Goal: Task Accomplishment & Management: Manage account settings

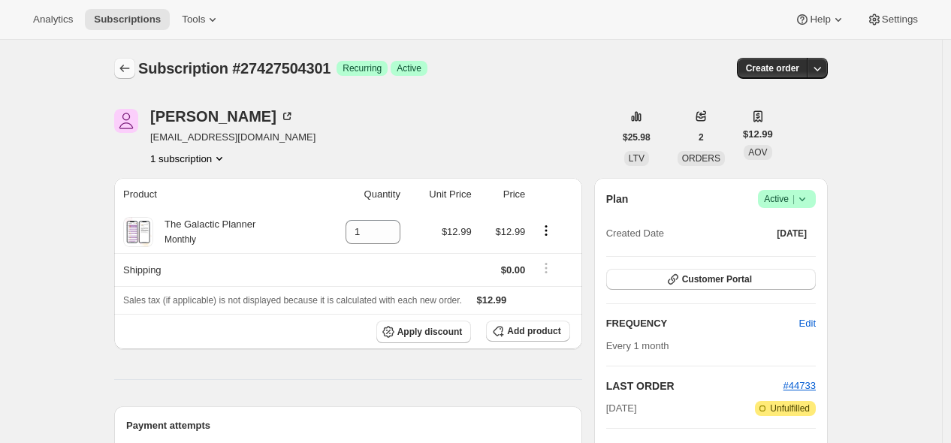
click at [132, 68] on icon "Subscriptions" at bounding box center [124, 68] width 15 height 15
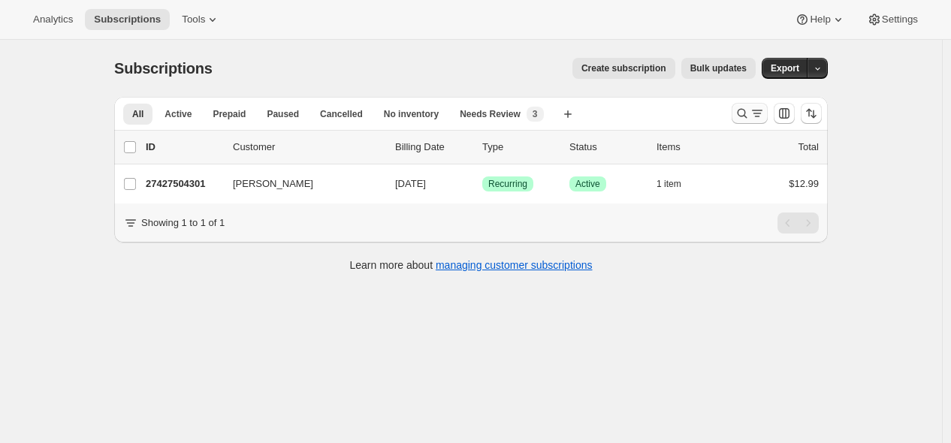
click at [744, 109] on icon "Search and filter results" at bounding box center [741, 113] width 15 height 15
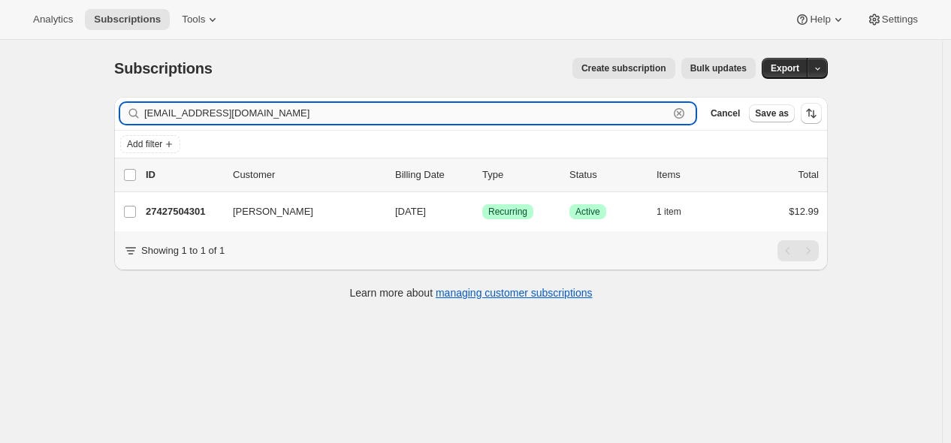
click at [629, 116] on input "[EMAIL_ADDRESS][DOMAIN_NAME]" at bounding box center [406, 113] width 524 height 21
paste input "[PERSON_NAME]"
type input "[PERSON_NAME][EMAIL_ADDRESS][DOMAIN_NAME]"
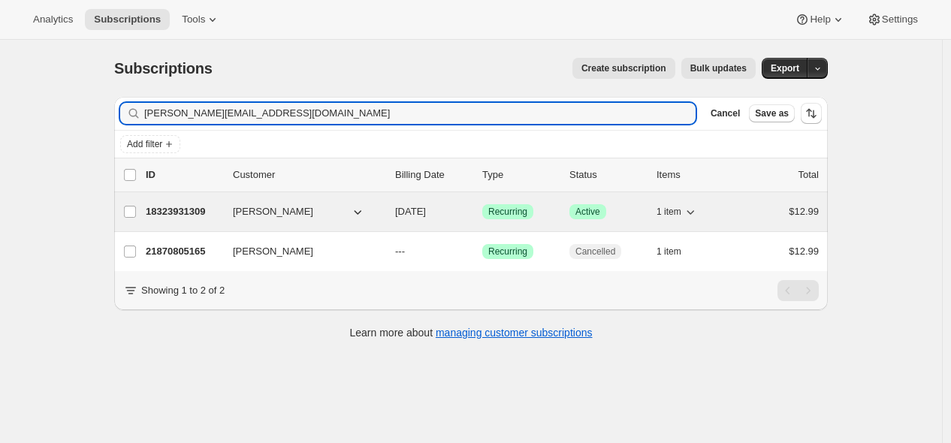
click at [214, 213] on p "18323931309" at bounding box center [183, 211] width 75 height 15
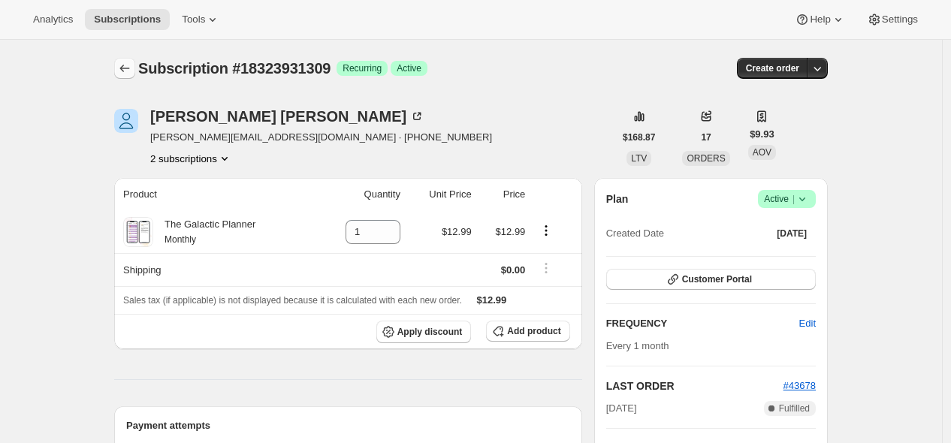
click at [128, 71] on icon "Subscriptions" at bounding box center [124, 68] width 15 height 15
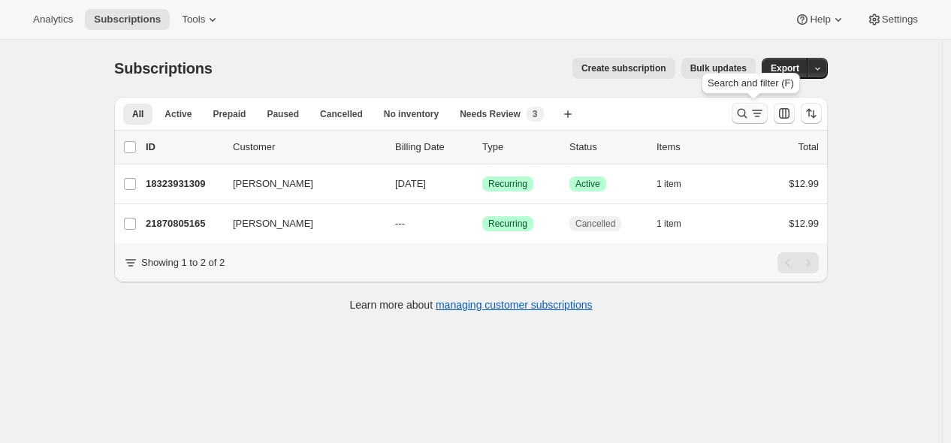
click at [740, 118] on icon "Search and filter results" at bounding box center [741, 113] width 15 height 15
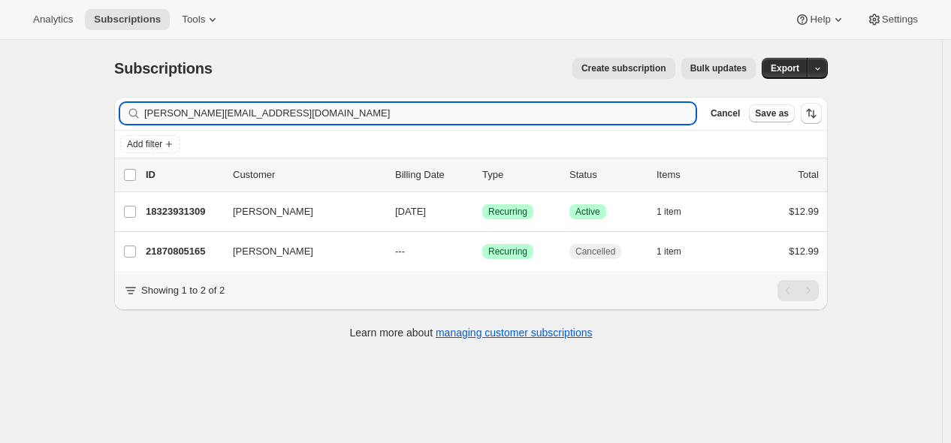
click at [535, 113] on input "[PERSON_NAME][EMAIL_ADDRESS][DOMAIN_NAME]" at bounding box center [419, 113] width 551 height 21
click at [534, 113] on input "[PERSON_NAME][EMAIL_ADDRESS][DOMAIN_NAME]" at bounding box center [419, 113] width 551 height 21
type input "[EMAIL_ADDRESS][DOMAIN_NAME]"
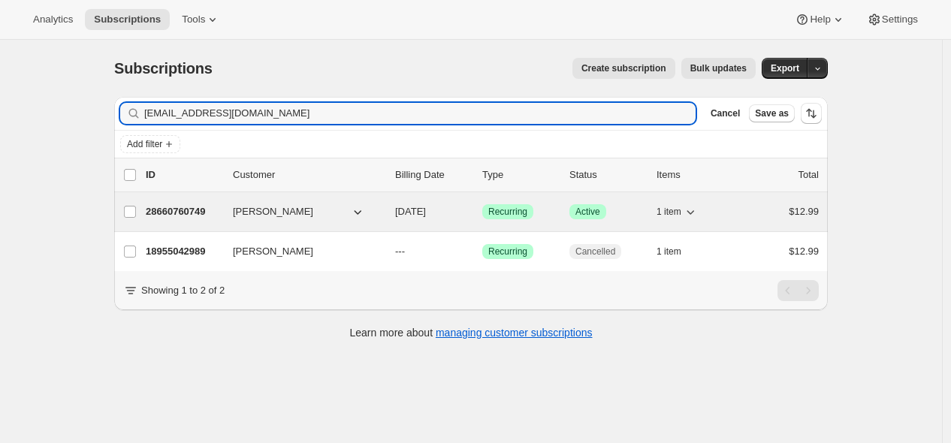
click at [194, 213] on p "28660760749" at bounding box center [183, 211] width 75 height 15
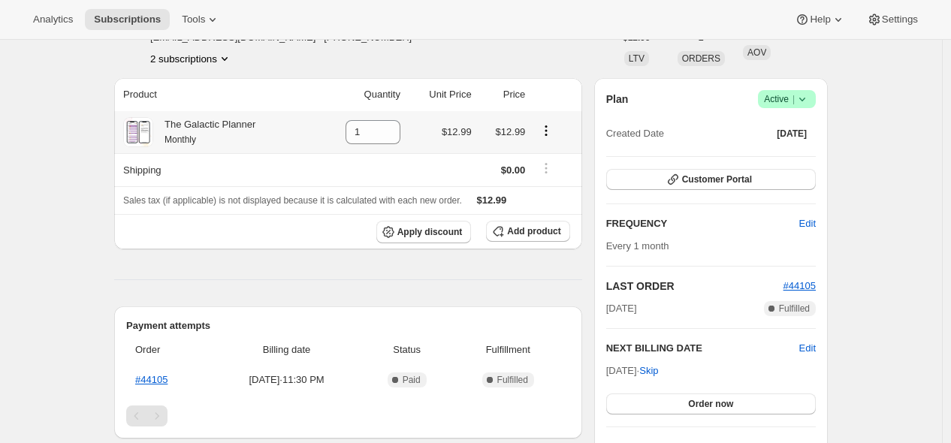
scroll to position [83, 0]
